Goal: Find specific page/section: Find specific page/section

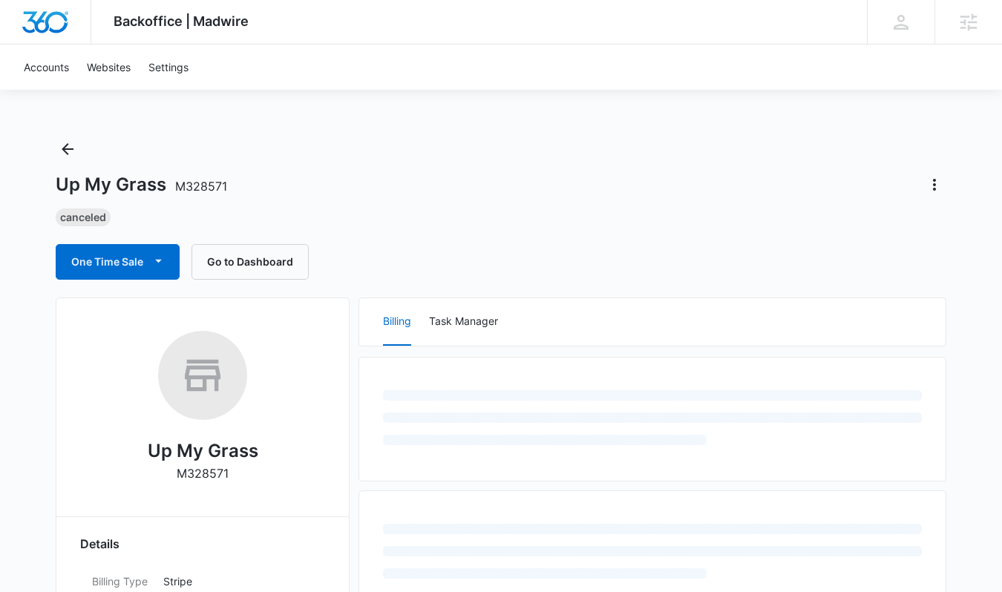
click at [64, 148] on icon "Back" at bounding box center [68, 149] width 12 height 12
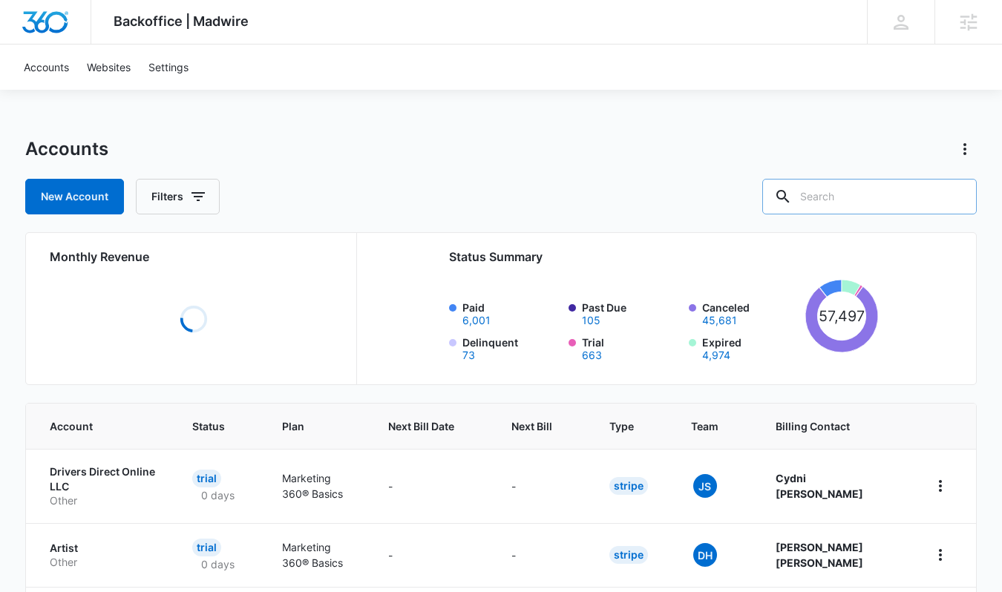
click at [854, 194] on input "text" at bounding box center [869, 197] width 214 height 36
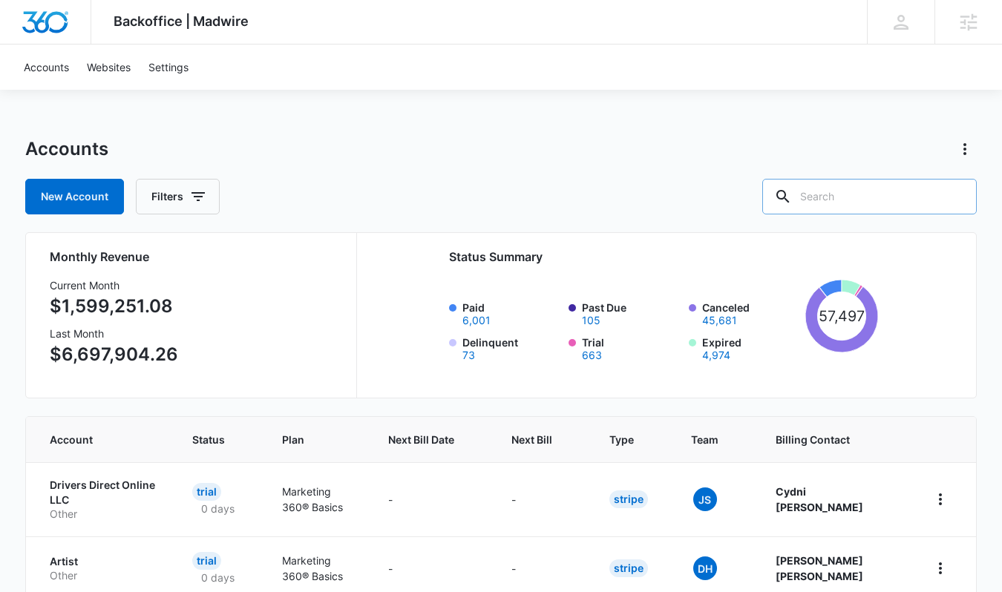
type input "B"
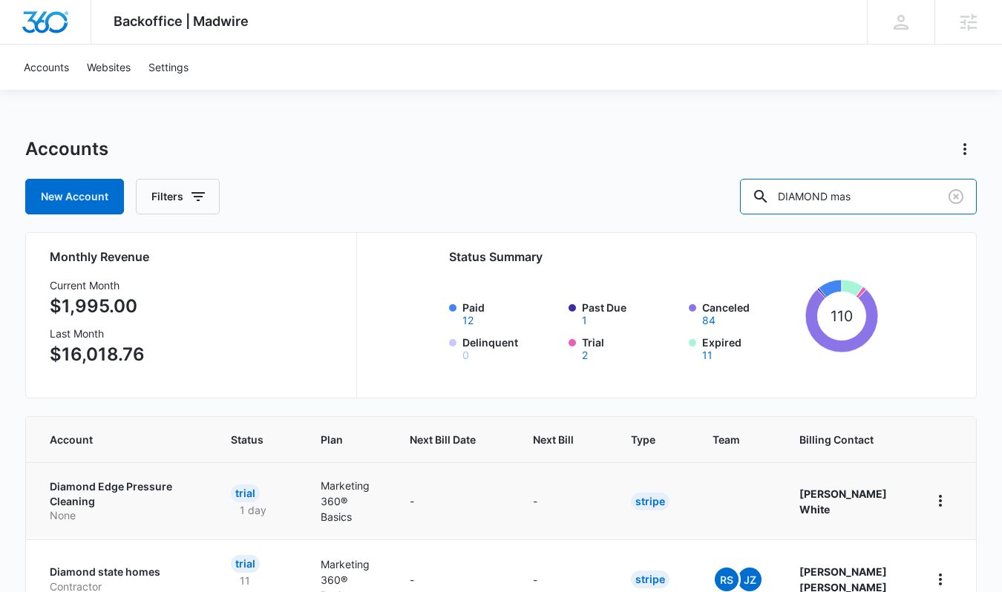
type input "DIAMOND mas"
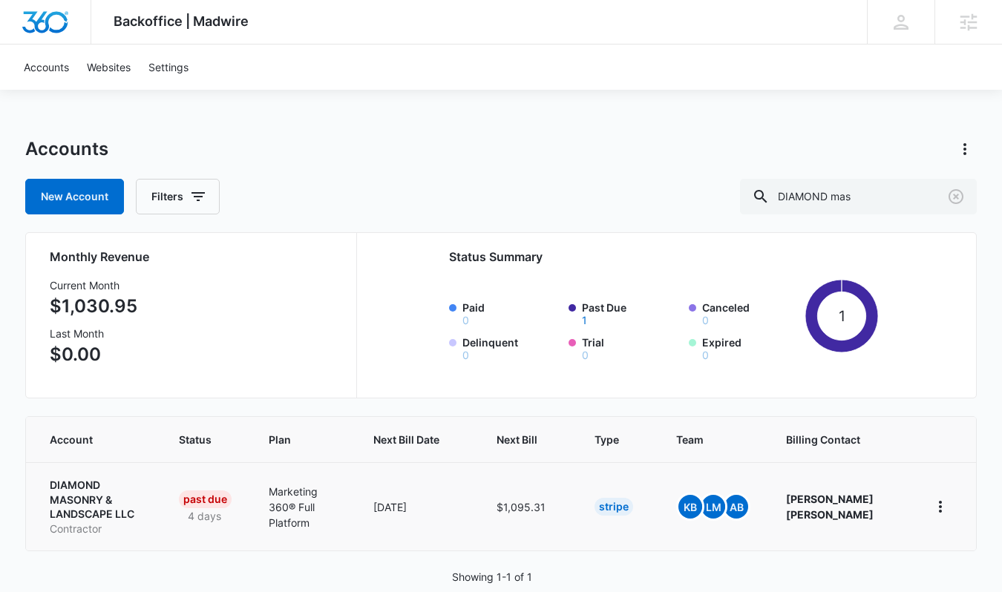
click at [80, 487] on p "DIAMOND MASONRY & LANDSCAPE LLC" at bounding box center [97, 500] width 94 height 44
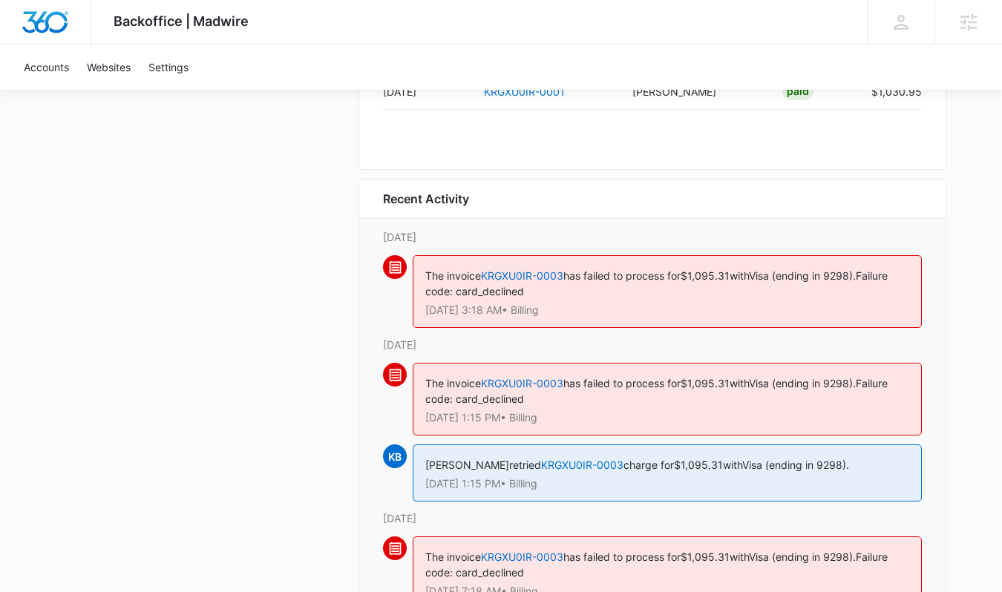
scroll to position [1712, 0]
